Goal: Obtain resource: Obtain resource

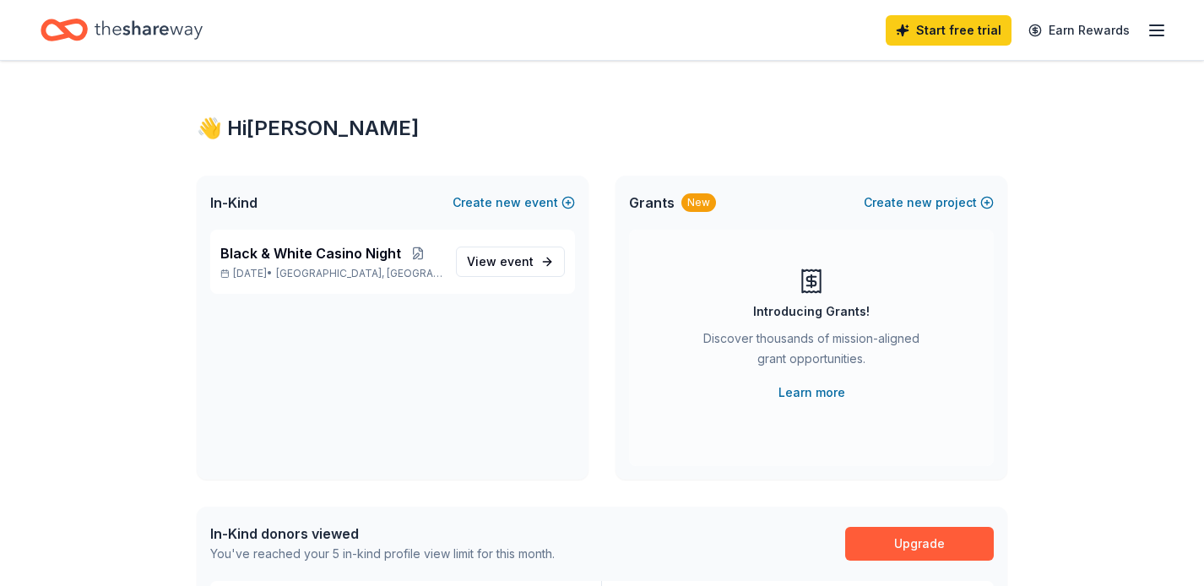
click at [119, 27] on icon "Home" at bounding box center [149, 29] width 108 height 19
click at [496, 260] on span "View event" at bounding box center [500, 262] width 67 height 20
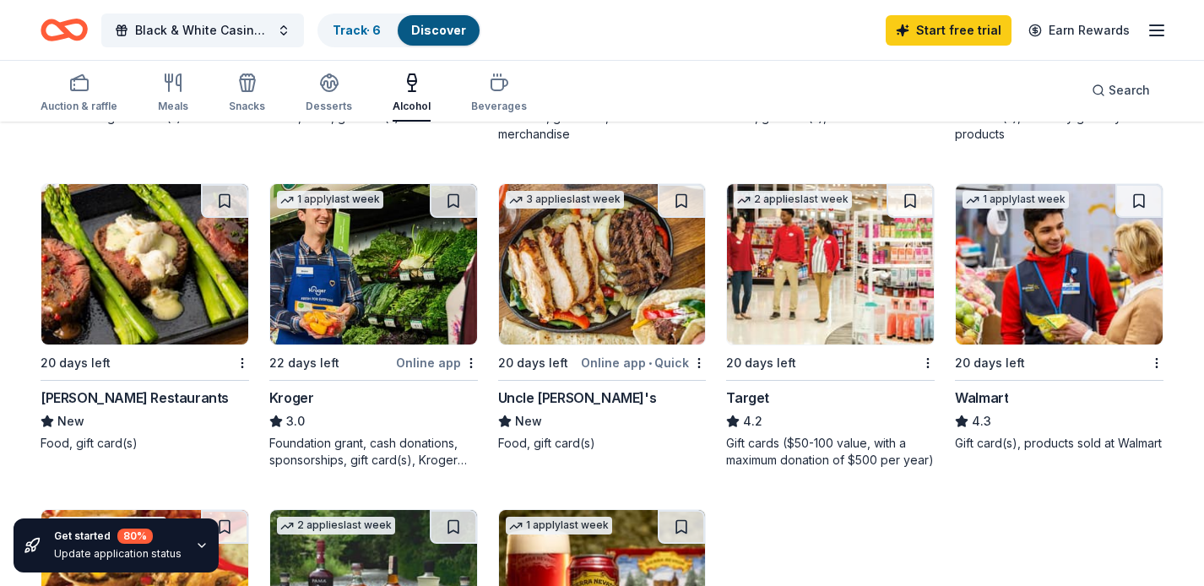
scroll to position [766, 0]
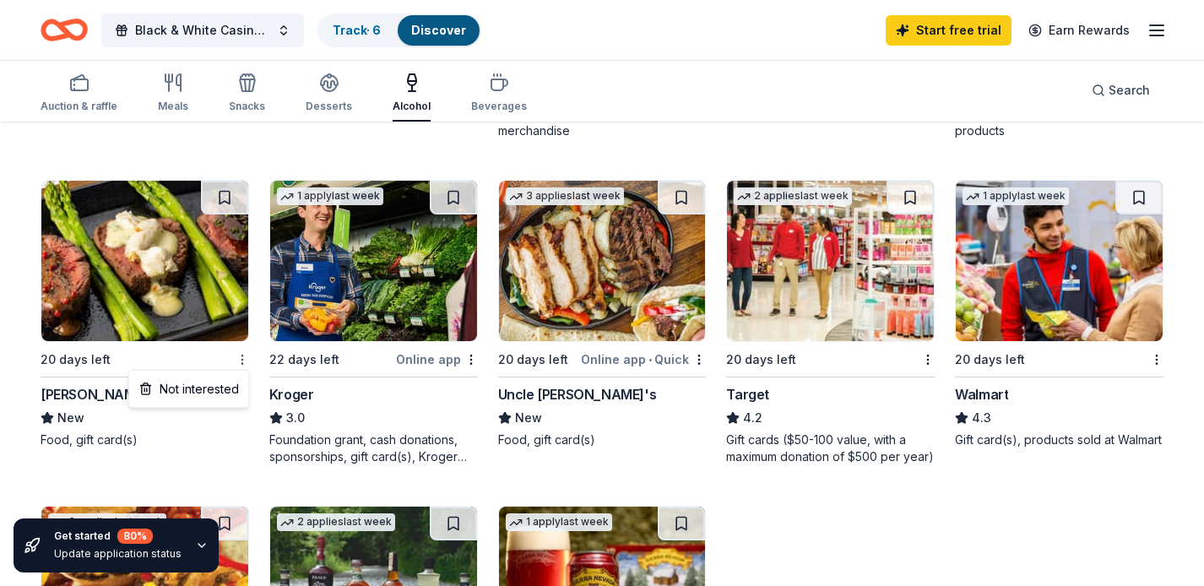
click at [144, 397] on div "[PERSON_NAME] Restaurants" at bounding box center [135, 394] width 188 height 20
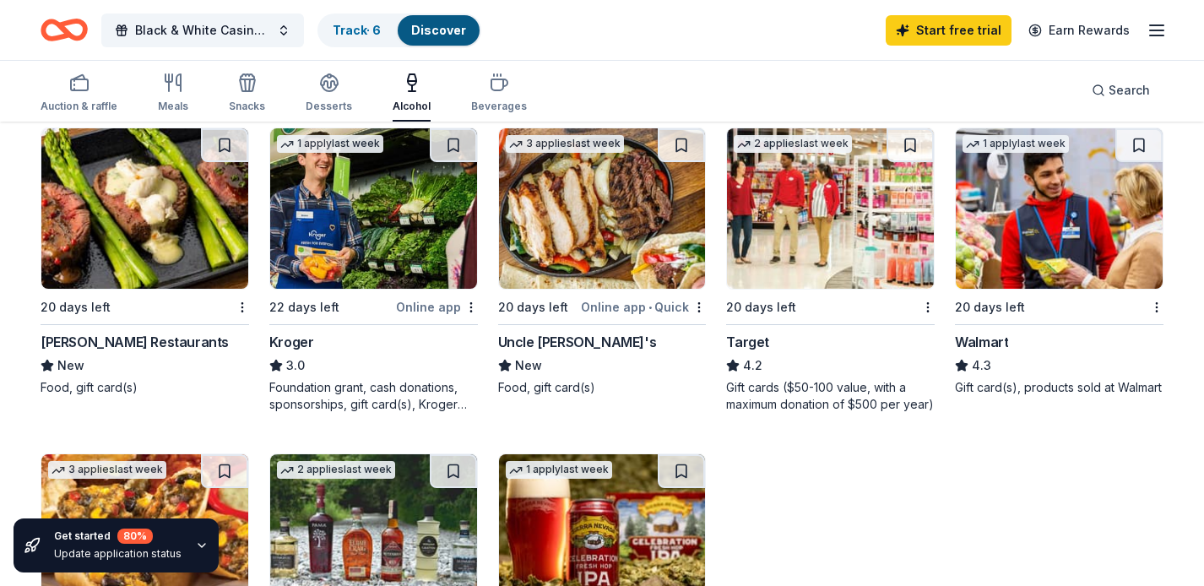
scroll to position [821, 0]
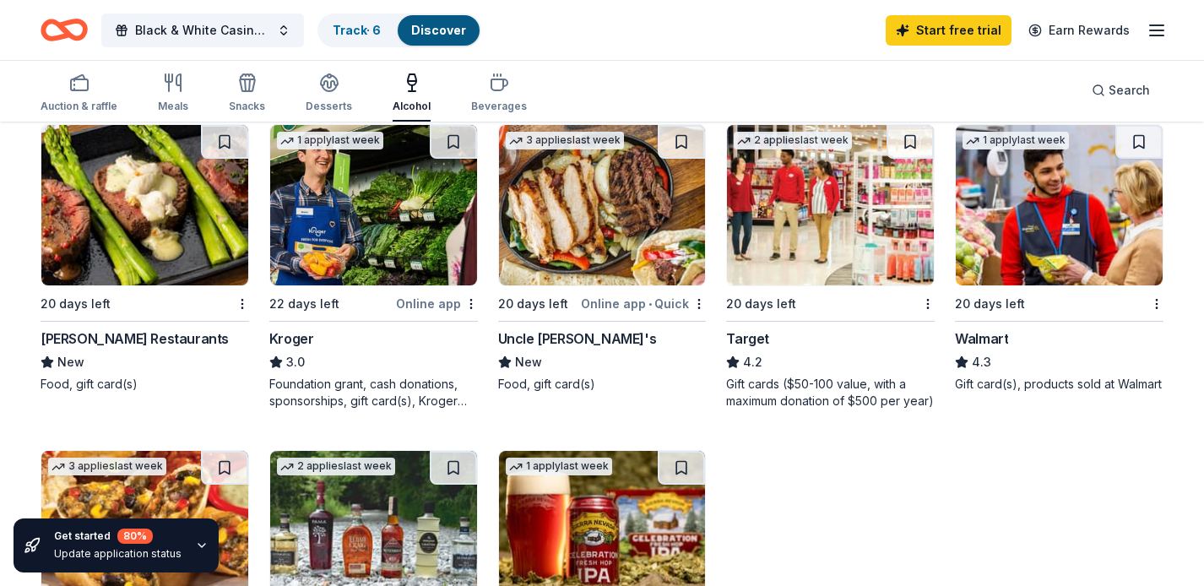
click at [864, 248] on img at bounding box center [830, 205] width 207 height 160
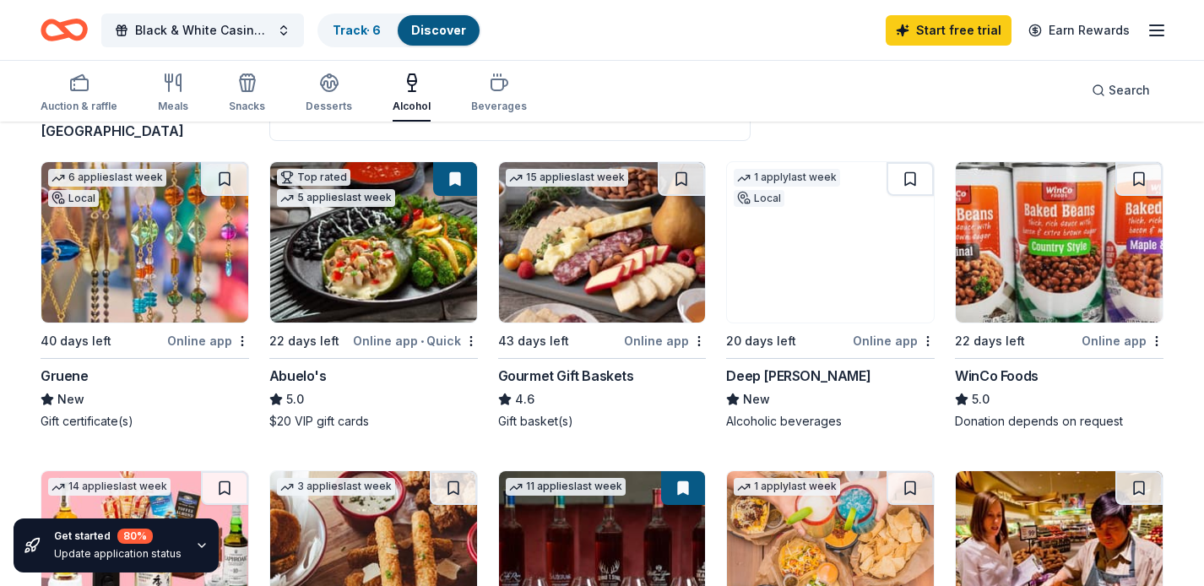
scroll to position [45, 0]
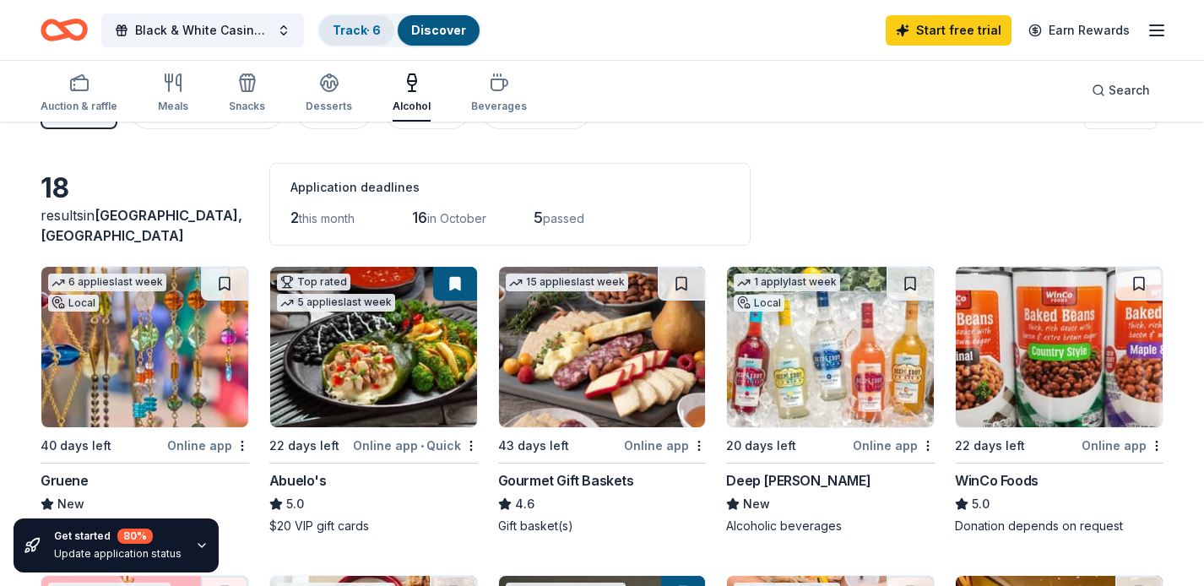
click at [356, 29] on link "Track · 6" at bounding box center [357, 30] width 48 height 14
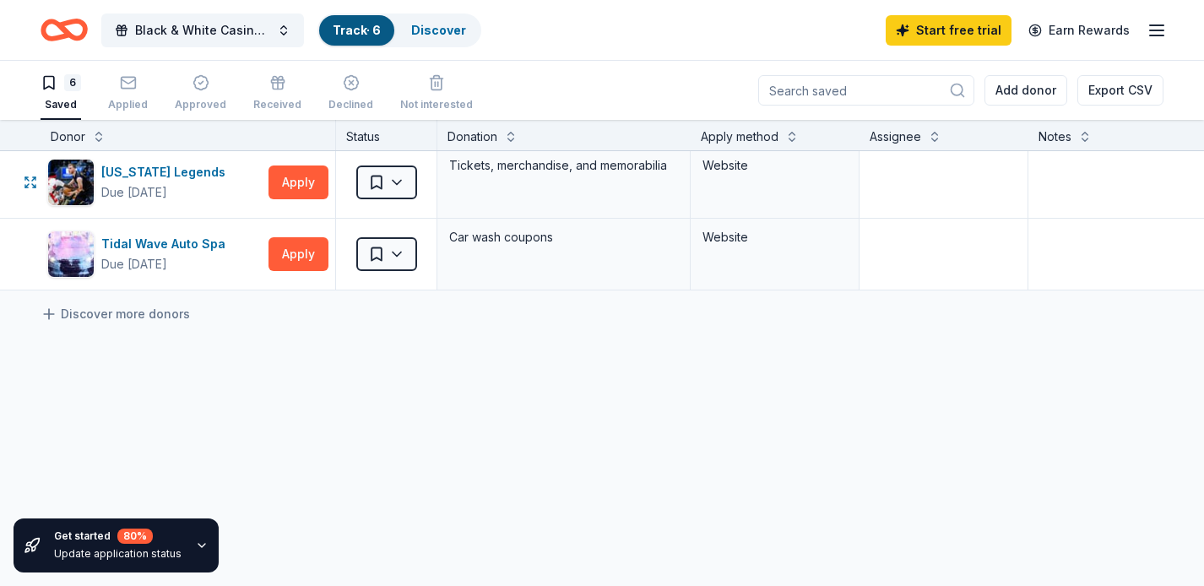
scroll to position [312, 0]
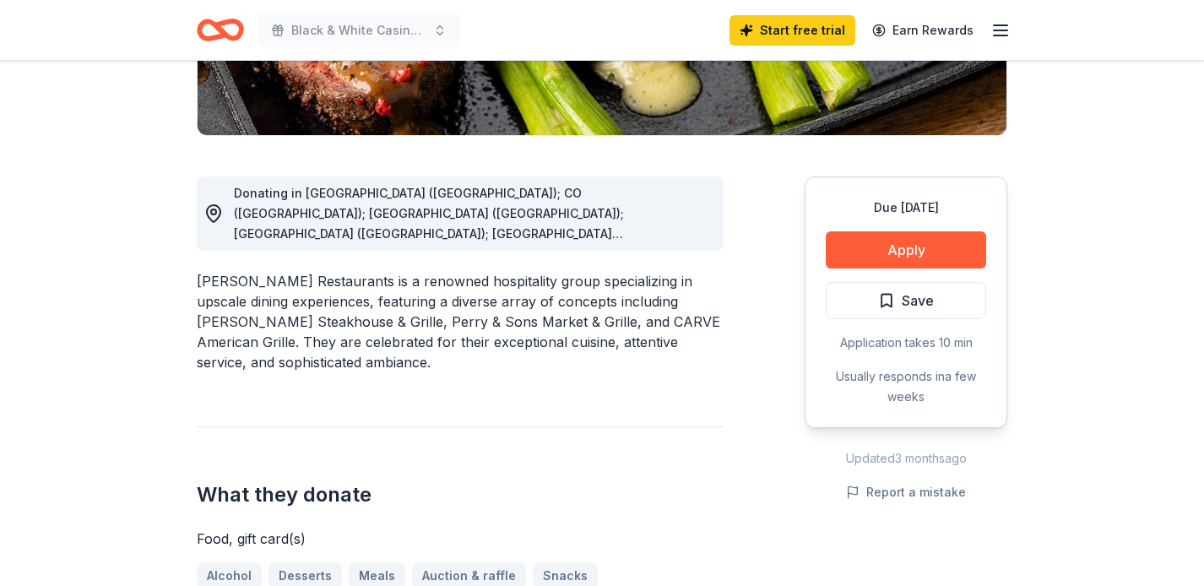
scroll to position [387, 0]
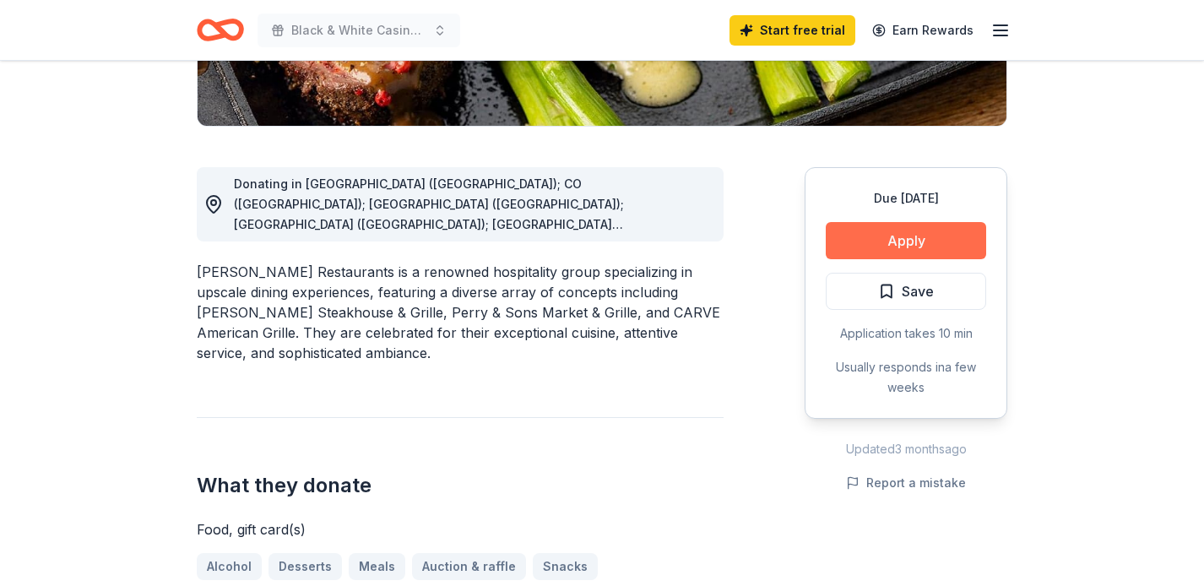
click at [880, 240] on button "Apply" at bounding box center [906, 240] width 160 height 37
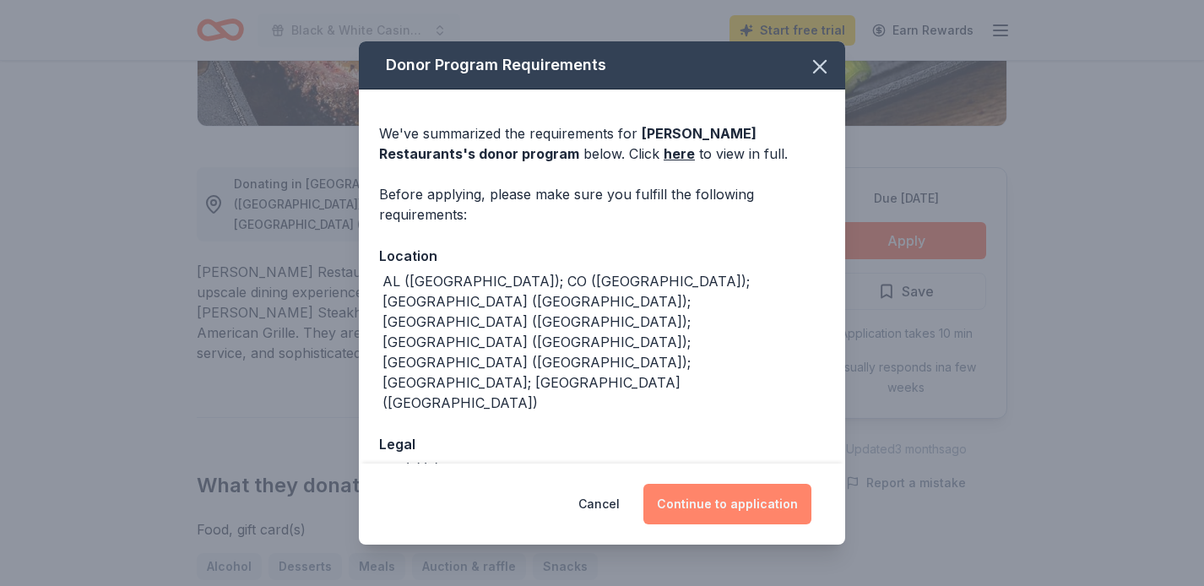
click at [702, 505] on button "Continue to application" at bounding box center [727, 504] width 168 height 41
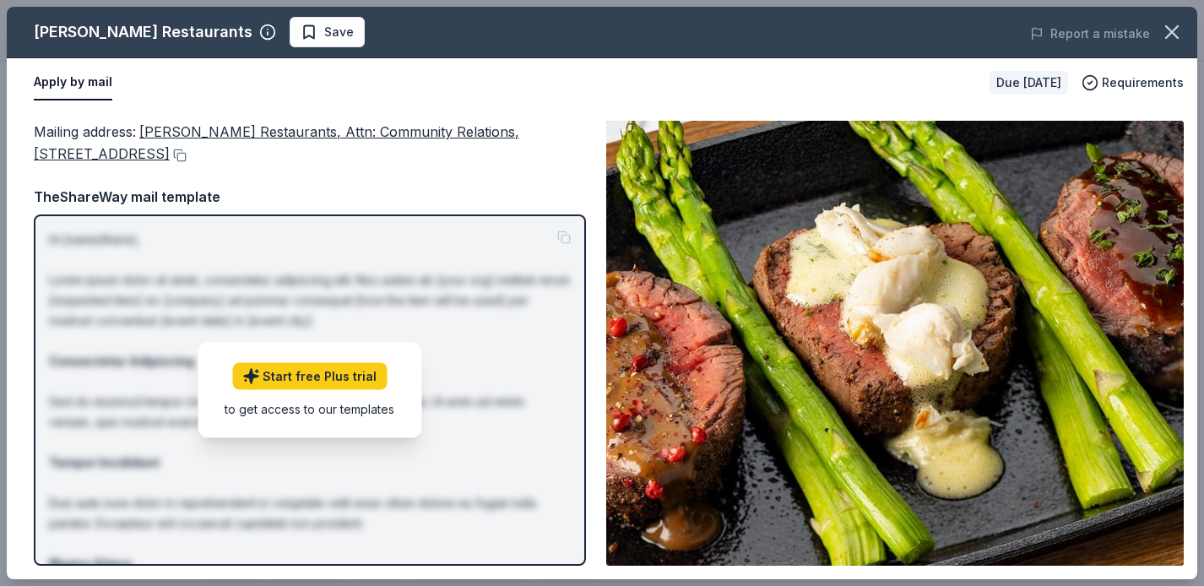
click at [322, 176] on div "Mailing address : [PERSON_NAME] Restaurants, Attn: Community Relations, [STREET…" at bounding box center [310, 343] width 552 height 445
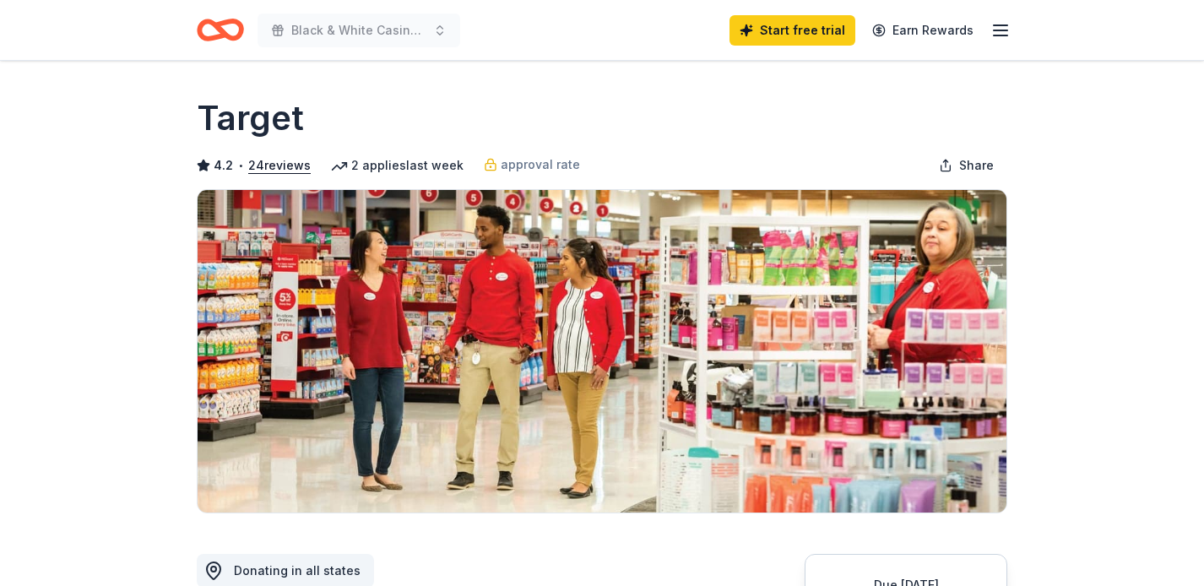
scroll to position [279, 0]
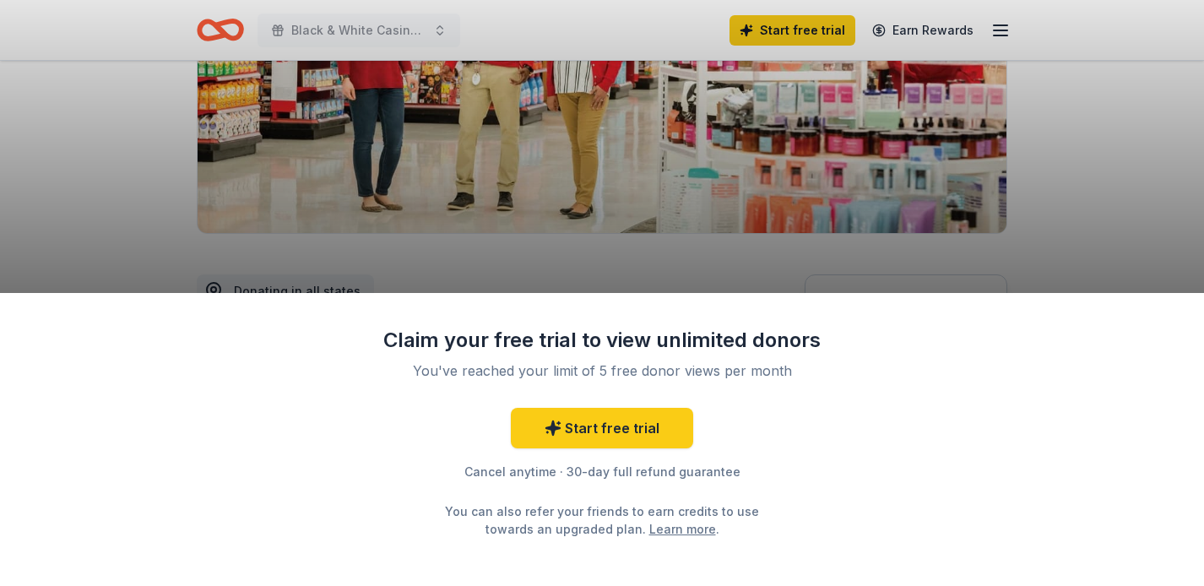
click at [861, 261] on div "Claim your free trial to view unlimited donors You've reached your limit of 5 f…" at bounding box center [602, 293] width 1204 height 586
